Goal: Task Accomplishment & Management: Use online tool/utility

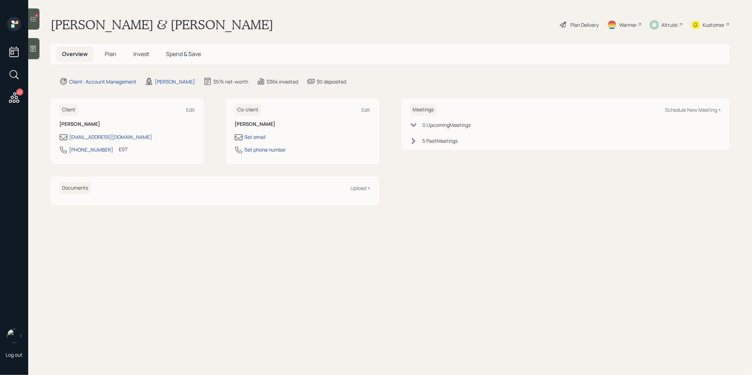
click at [33, 18] on icon at bounding box center [33, 19] width 7 height 7
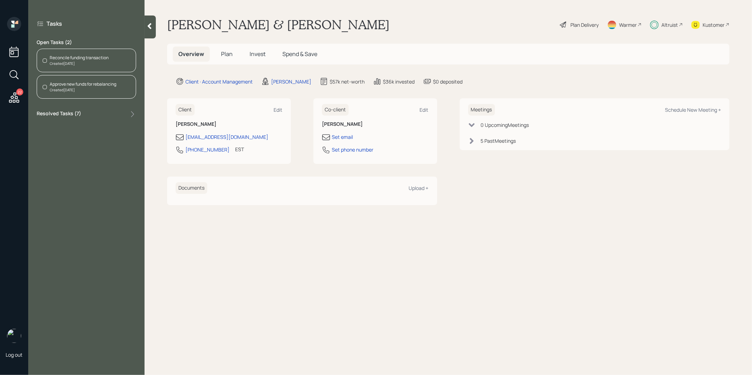
click at [65, 55] on div "Reconcile funding transaction" at bounding box center [79, 58] width 59 height 6
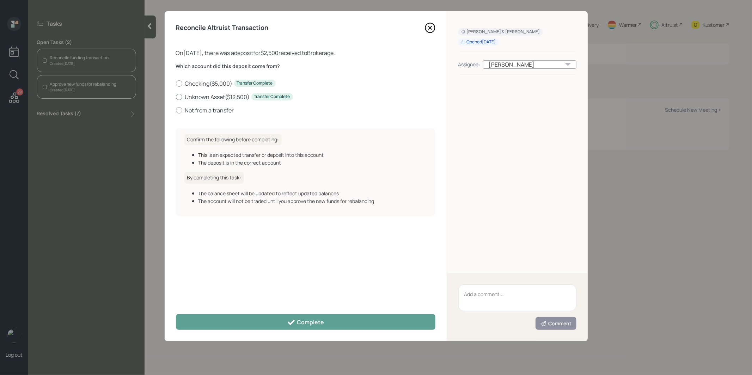
click at [179, 94] on div at bounding box center [179, 97] width 6 height 6
click at [176, 97] on input "Unknown Asset ( $12,500 ) Transfer Complete" at bounding box center [176, 97] width 0 height 0
radio input "true"
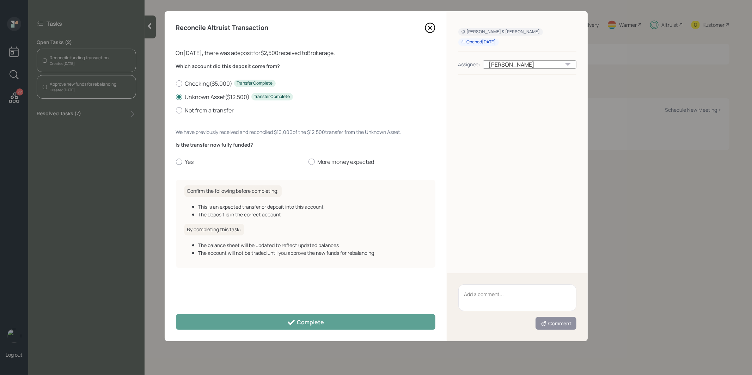
click at [178, 160] on div at bounding box center [179, 162] width 6 height 6
click at [176, 162] on input "Yes" at bounding box center [176, 162] width 0 height 0
radio input "true"
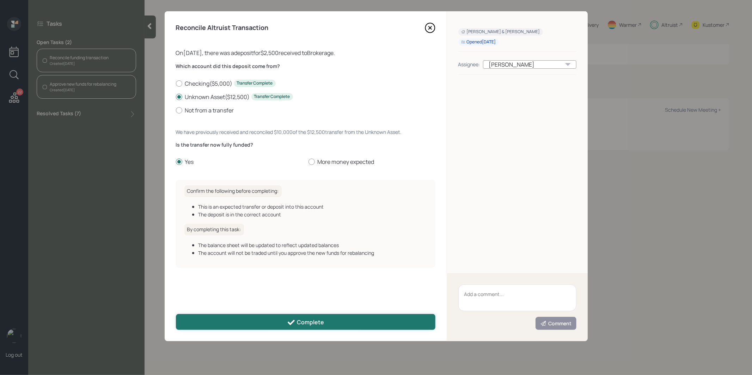
click at [220, 321] on button "Complete" at bounding box center [305, 322] width 259 height 16
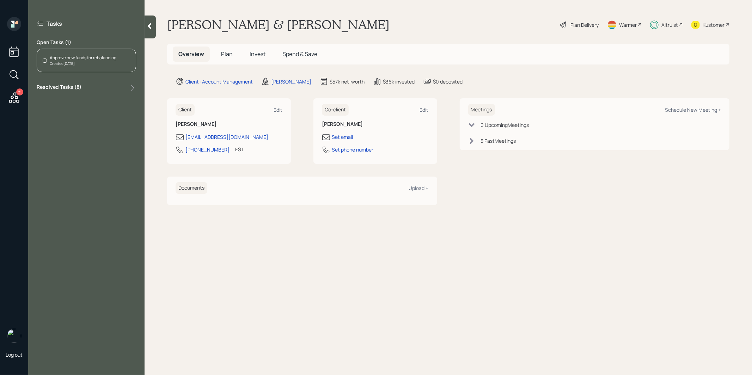
click at [70, 60] on div "Approve new funds for rebalancing" at bounding box center [83, 58] width 67 height 6
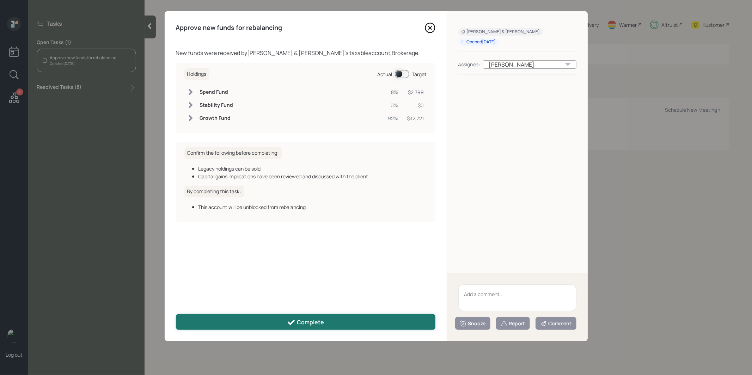
click at [240, 321] on button "Complete" at bounding box center [305, 322] width 259 height 16
